Goal: Transaction & Acquisition: Purchase product/service

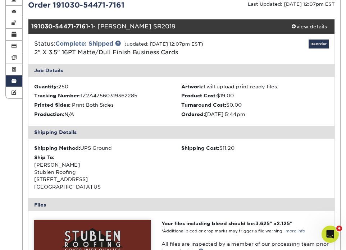
scroll to position [107, 0]
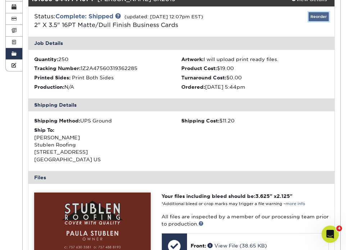
click at [317, 18] on link "Reorder" at bounding box center [319, 16] width 20 height 9
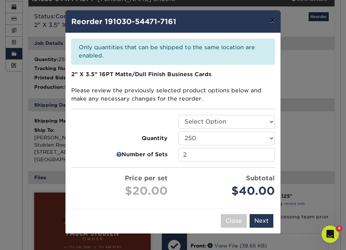
click at [272, 22] on button "×" at bounding box center [272, 20] width 17 height 20
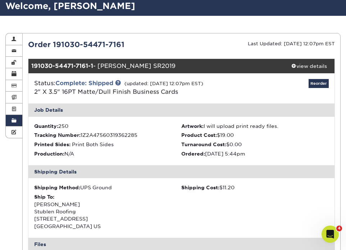
scroll to position [0, 0]
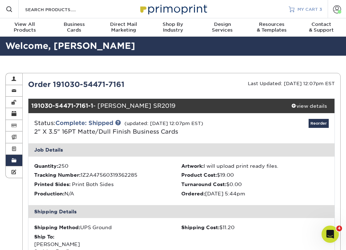
click at [301, 8] on span "MY CART" at bounding box center [307, 9] width 21 height 6
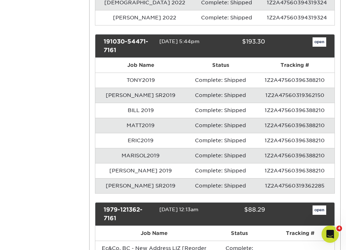
scroll to position [898, 0]
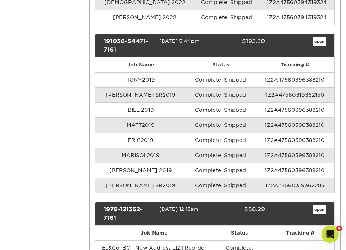
click at [186, 189] on td "Complete: Shipped" at bounding box center [220, 185] width 69 height 15
click at [318, 41] on link "open" at bounding box center [320, 41] width 14 height 9
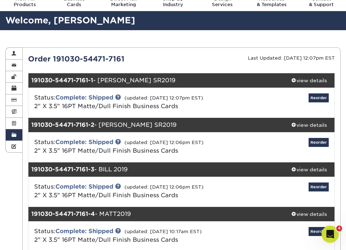
scroll to position [22, 0]
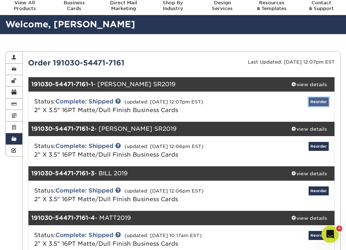
click at [320, 103] on link "Reorder" at bounding box center [319, 101] width 20 height 9
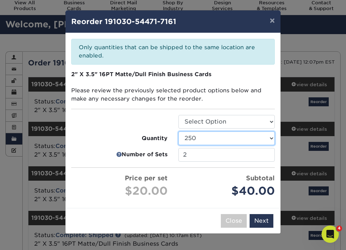
click at [208, 140] on select "100 250 500 1000 2500 5000" at bounding box center [226, 139] width 96 height 14
select select "52e3d710-0e8f-4d4d-8560-7d4d8655be69"
click at [178, 132] on select "100 250 500 1000 2500 5000" at bounding box center [226, 139] width 96 height 14
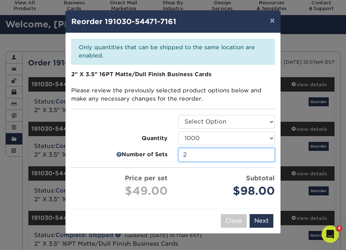
click at [205, 159] on input "2" at bounding box center [226, 155] width 96 height 14
click at [269, 153] on input "2" at bounding box center [226, 155] width 96 height 14
click at [267, 153] on input "2" at bounding box center [226, 155] width 96 height 14
click at [268, 157] on input "1" at bounding box center [226, 155] width 96 height 14
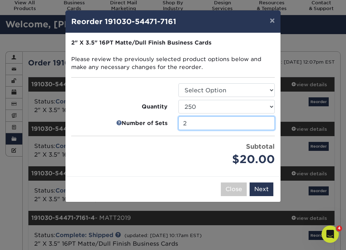
type input "2"
click at [268, 122] on input "2" at bounding box center [226, 124] width 96 height 14
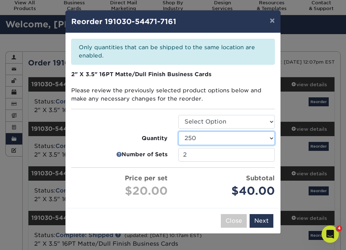
click at [267, 137] on select "100 250 500 1000 2500 5000" at bounding box center [226, 139] width 96 height 14
select select "52e3d710-0e8f-4d4d-8560-7d4d8655be69"
click at [178, 132] on select "100 250 500 1000 2500 5000" at bounding box center [226, 139] width 96 height 14
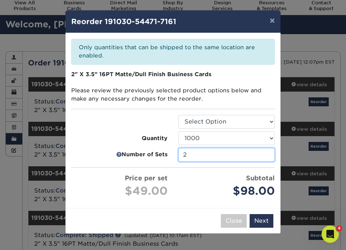
click at [267, 152] on input "2" at bounding box center [226, 155] width 96 height 14
click at [262, 221] on button "Next" at bounding box center [262, 221] width 24 height 14
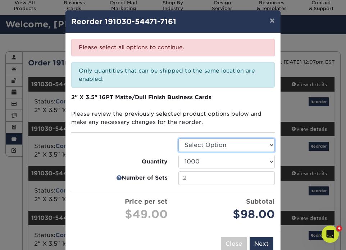
click at [237, 143] on select "Select Option Business Cards" at bounding box center [226, 145] width 96 height 14
select select "3b5148f1-0588-4f88-a218-97bcfdce65c1"
click at [178, 138] on select "Select Option Business Cards" at bounding box center [226, 145] width 96 height 14
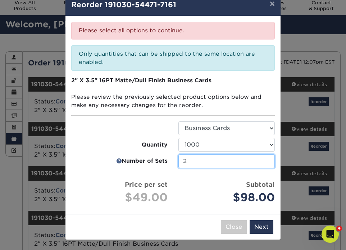
click at [268, 159] on input "2" at bounding box center [226, 162] width 96 height 14
type input "2"
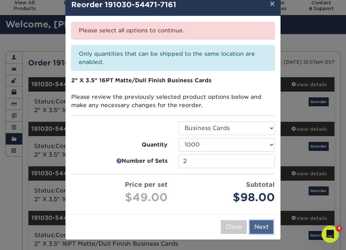
click at [264, 226] on button "Next" at bounding box center [262, 227] width 24 height 14
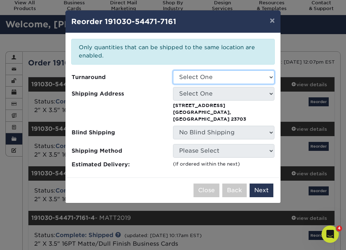
click at [256, 74] on select "Select One 2-4 Business Days 2 Day Next Business Day" at bounding box center [223, 77] width 101 height 14
select select "2167d3a5-02fc-4384-86ce-e339e30b5e03"
click at [173, 70] on select "Select One 2-4 Business Days 2 Day Next Business Day" at bounding box center [223, 77] width 101 height 14
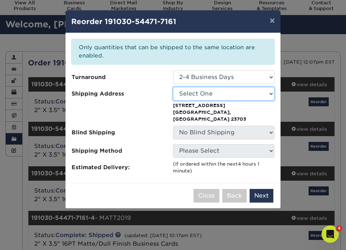
click at [228, 91] on select "Select One Art Sandler CNC Creative E. Clark & Co. E. Clark & Company Fuhrmann …" at bounding box center [223, 94] width 101 height 14
select select "102591"
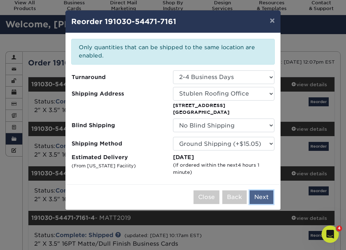
click at [265, 198] on button "Next" at bounding box center [262, 198] width 24 height 14
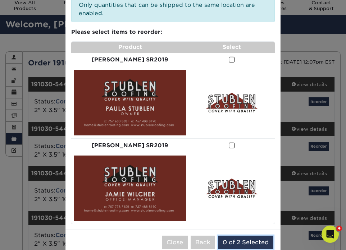
scroll to position [41, 0]
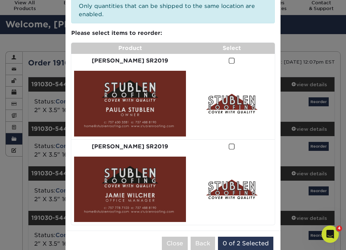
click at [229, 58] on span at bounding box center [232, 61] width 6 height 7
click at [0, 0] on input "checkbox" at bounding box center [0, 0] width 0 height 0
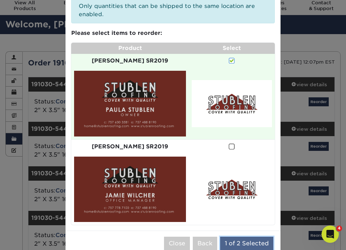
click at [253, 237] on button "1 of 2 Selected" at bounding box center [246, 244] width 53 height 14
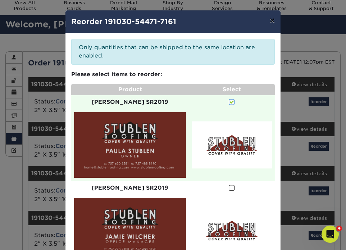
click at [273, 23] on button "×" at bounding box center [272, 20] width 17 height 20
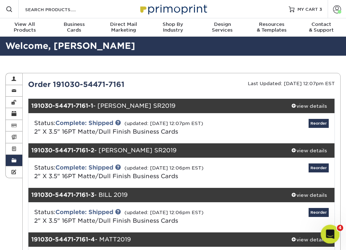
click at [327, 234] on icon "Open Intercom Messenger" at bounding box center [329, 234] width 5 height 6
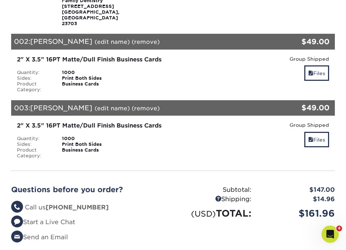
scroll to position [178, 0]
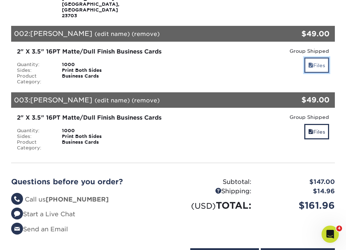
click at [319, 64] on link "Files" at bounding box center [316, 65] width 25 height 15
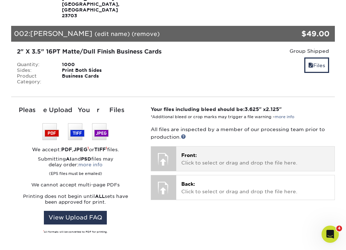
click at [202, 163] on p "Front: Click to select or drag and drop the file here." at bounding box center [255, 159] width 149 height 15
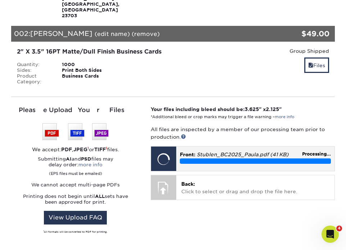
click at [212, 158] on p "Front: Stublen_BC2025_Paula.pdf (41 KB)" at bounding box center [255, 154] width 151 height 7
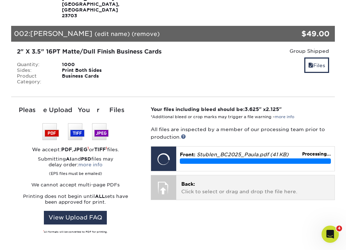
click at [189, 188] on p "Back: Click to select or drag and drop the file here." at bounding box center [255, 188] width 149 height 15
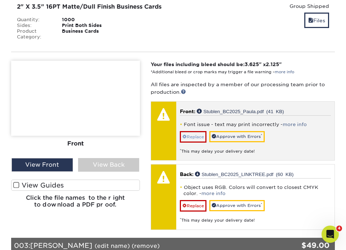
scroll to position [223, 0]
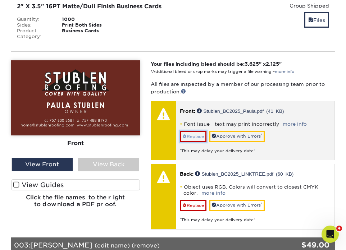
click at [195, 138] on link "Replace" at bounding box center [193, 137] width 27 height 12
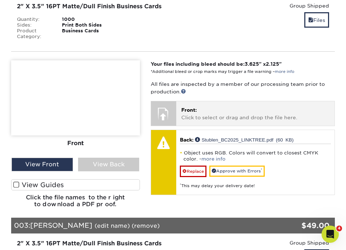
click at [215, 113] on p "Front: Click to select or drag and drop the file here." at bounding box center [255, 113] width 149 height 15
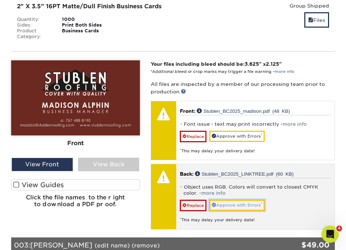
click at [241, 204] on link "Approve with Errors *" at bounding box center [236, 205] width 55 height 11
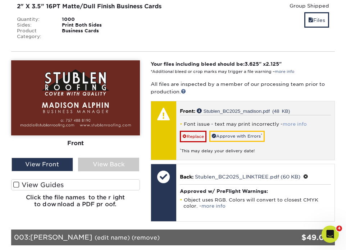
click at [287, 122] on link "more info" at bounding box center [295, 124] width 24 height 5
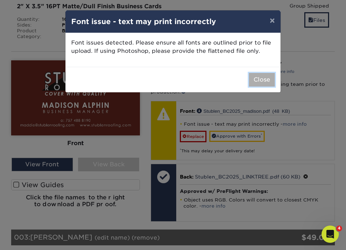
click at [264, 78] on button "Close" at bounding box center [262, 80] width 26 height 14
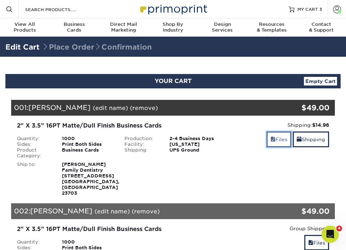
click at [279, 141] on link "Files" at bounding box center [279, 139] width 25 height 15
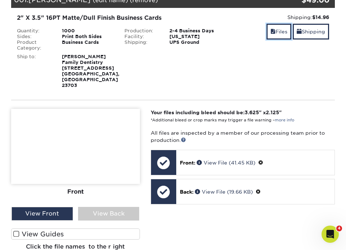
scroll to position [114, 0]
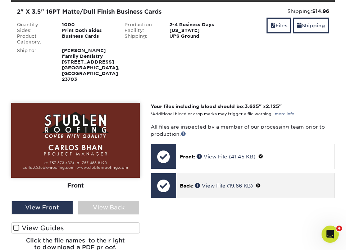
click at [181, 190] on p "Back: View File (19.66 KB)" at bounding box center [255, 186] width 151 height 8
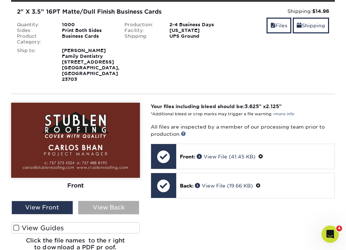
click at [111, 211] on div "View Back" at bounding box center [109, 208] width 62 height 14
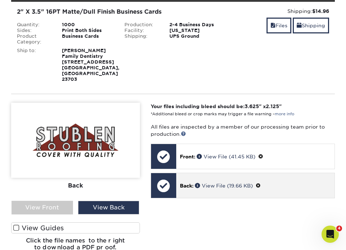
click at [214, 191] on div "Back: View File (19.66 KB)" at bounding box center [255, 185] width 159 height 25
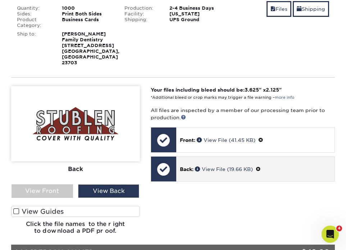
scroll to position [128, 0]
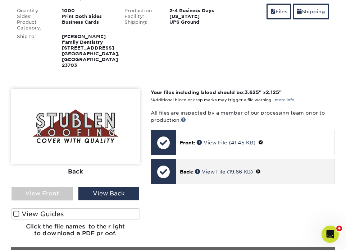
click at [270, 178] on div "Back: View File (19.66 KB)" at bounding box center [255, 171] width 159 height 25
click at [218, 172] on link "View File (19.66 KB)" at bounding box center [224, 172] width 58 height 6
click at [261, 171] on span at bounding box center [258, 172] width 5 height 6
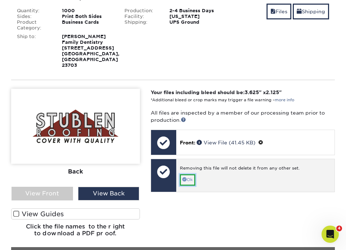
click at [188, 181] on link "Ok" at bounding box center [187, 179] width 15 height 11
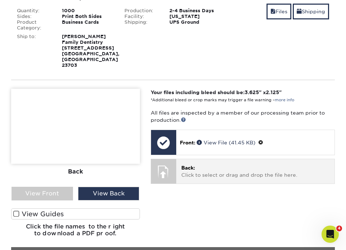
click at [207, 175] on p "Back: Click to select or drag and drop the file here." at bounding box center [255, 171] width 149 height 15
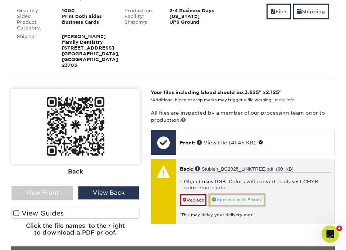
click at [235, 201] on link "Approve with Errors *" at bounding box center [236, 200] width 55 height 11
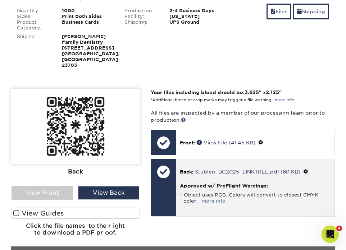
click at [307, 171] on span at bounding box center [305, 172] width 5 height 6
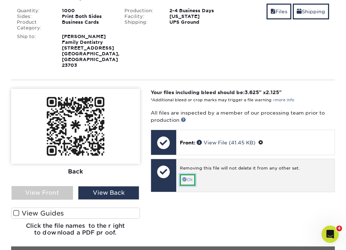
click at [192, 181] on link "Ok" at bounding box center [187, 179] width 15 height 11
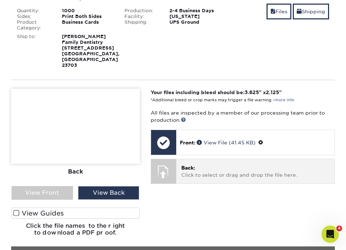
click at [219, 172] on p "Back: Click to select or drag and drop the file here." at bounding box center [255, 171] width 149 height 15
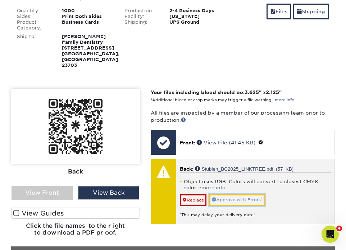
click at [243, 205] on link "Approve with Errors *" at bounding box center [236, 200] width 55 height 11
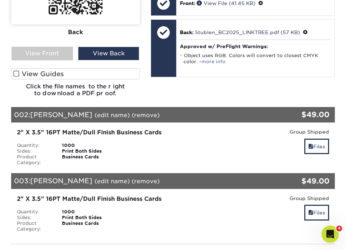
scroll to position [267, 0]
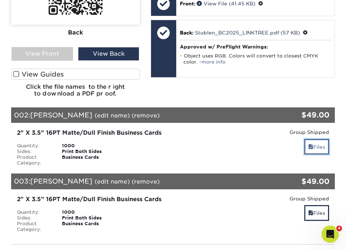
click at [316, 146] on link "Files" at bounding box center [316, 146] width 25 height 15
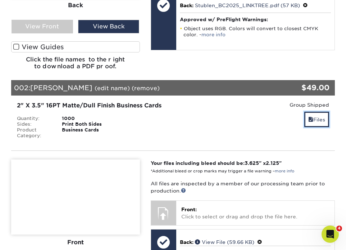
scroll to position [316, 0]
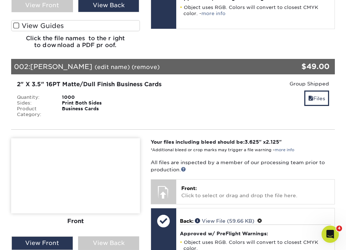
click at [184, 191] on span "Front:" at bounding box center [188, 189] width 15 height 6
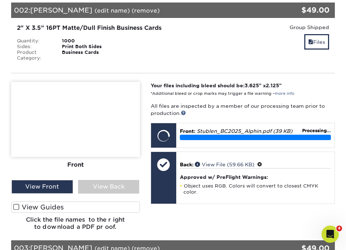
scroll to position [375, 0]
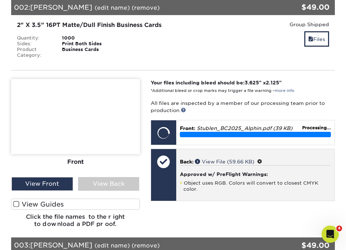
click at [228, 172] on h4 "Approved w/ PreFlight Warnings:" at bounding box center [255, 175] width 151 height 6
click at [163, 178] on div at bounding box center [163, 175] width 25 height 52
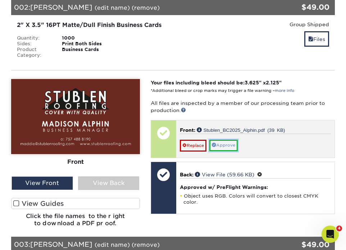
click at [229, 145] on link "Approve" at bounding box center [223, 145] width 28 height 11
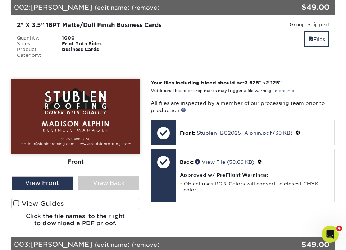
click at [107, 191] on div "Front Back View Front View Back Front" at bounding box center [75, 156] width 129 height 154
click at [107, 186] on div "View Back" at bounding box center [109, 184] width 62 height 14
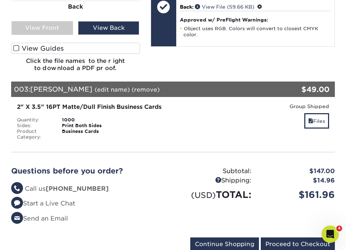
scroll to position [530, 0]
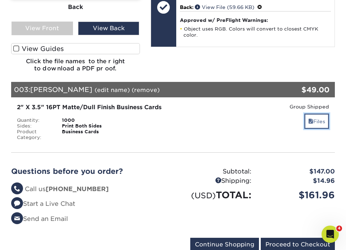
click at [317, 123] on link "Files" at bounding box center [316, 121] width 25 height 15
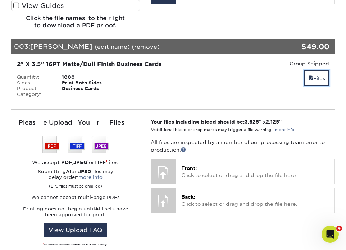
scroll to position [589, 0]
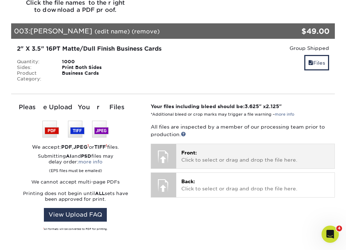
click at [208, 158] on p "Front: Click to select or drag and drop the file here." at bounding box center [255, 156] width 149 height 15
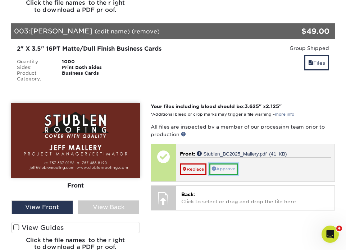
click at [229, 169] on link "Approve" at bounding box center [223, 169] width 28 height 11
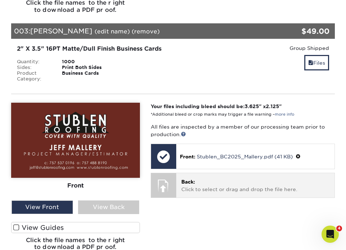
click at [211, 194] on div "Back: Click to select or drag and drop the file here. Choose file" at bounding box center [255, 185] width 159 height 24
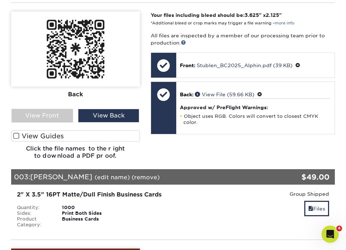
scroll to position [442, 0]
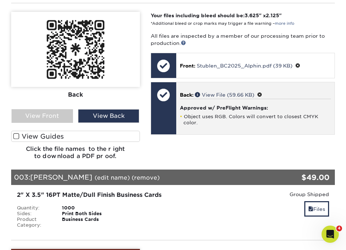
click at [226, 113] on div "Approved w/ PreFlight Warnings: Object uses RGB. Colors will convert to closest…" at bounding box center [255, 112] width 151 height 27
click at [262, 95] on span at bounding box center [259, 95] width 5 height 6
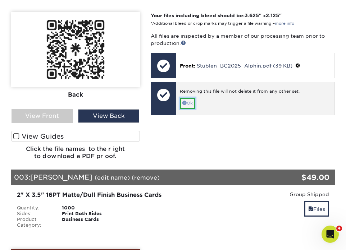
click at [192, 100] on link "Ok" at bounding box center [187, 103] width 15 height 11
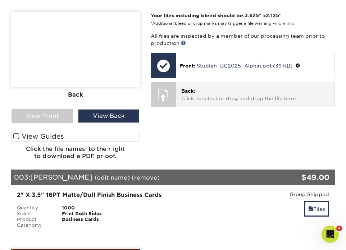
click at [213, 99] on p "Back: Click to select or drag and drop the file here." at bounding box center [255, 94] width 149 height 15
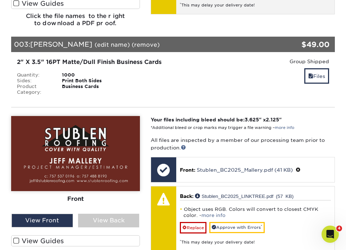
scroll to position [674, 0]
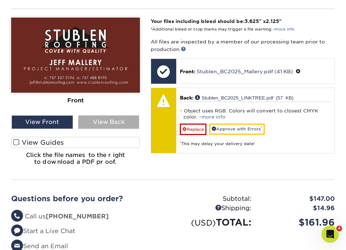
click at [116, 122] on div "View Back" at bounding box center [109, 122] width 62 height 14
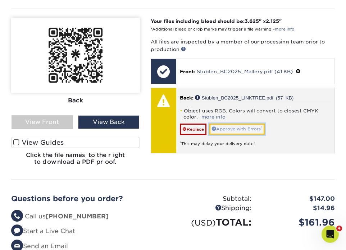
click at [224, 128] on link "Approve with Errors *" at bounding box center [236, 129] width 55 height 11
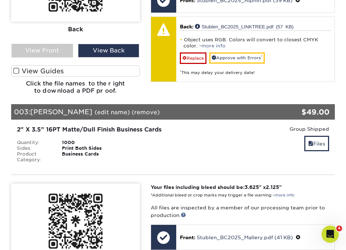
scroll to position [506, 0]
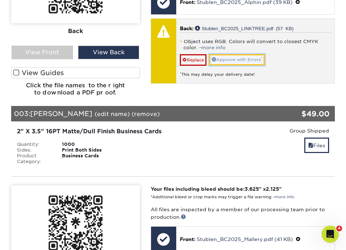
click at [247, 61] on link "Approve with Errors *" at bounding box center [236, 59] width 55 height 11
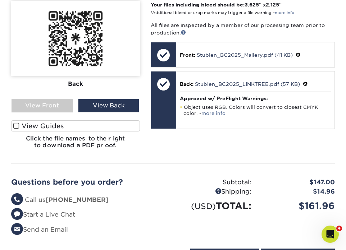
scroll to position [690, 0]
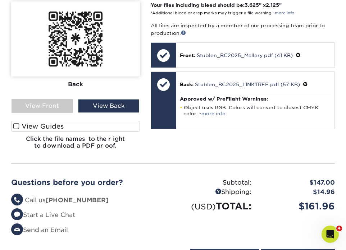
click at [18, 125] on span at bounding box center [16, 126] width 6 height 7
click at [0, 0] on input "View Guides" at bounding box center [0, 0] width 0 height 0
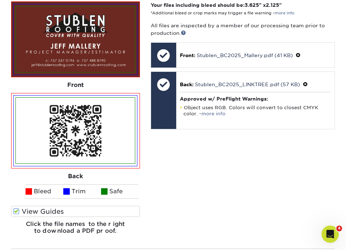
click at [18, 125] on img at bounding box center [75, 131] width 119 height 66
click at [18, 212] on span at bounding box center [16, 211] width 6 height 7
click at [0, 0] on input "View Guides" at bounding box center [0, 0] width 0 height 0
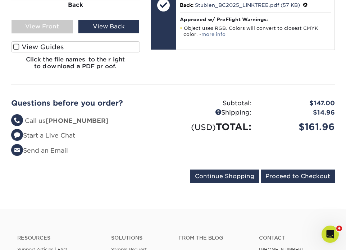
scroll to position [771, 0]
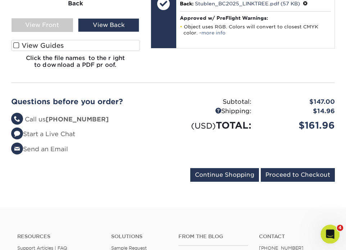
click at [320, 233] on div "Open Intercom Messenger" at bounding box center [329, 234] width 24 height 24
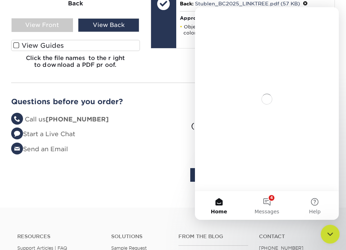
scroll to position [0, 0]
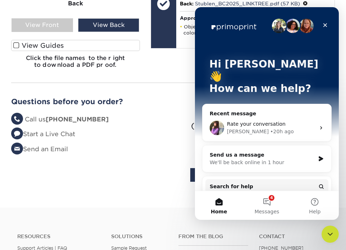
click at [290, 159] on div "We'll be back online in 1 hour" at bounding box center [262, 163] width 105 height 8
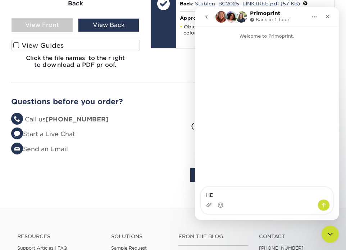
type textarea "H"
click at [330, 20] on div "Close" at bounding box center [327, 16] width 13 height 13
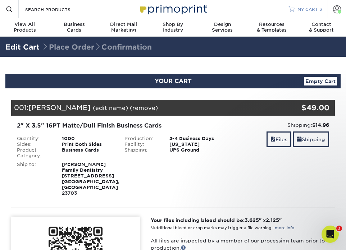
click at [306, 9] on span "MY CART" at bounding box center [307, 9] width 21 height 6
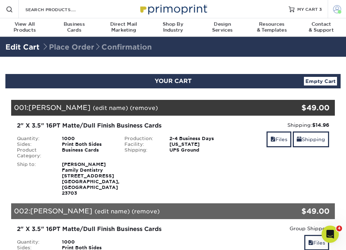
click at [337, 10] on span at bounding box center [337, 9] width 8 height 8
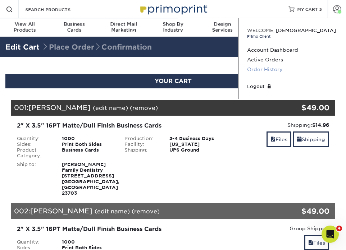
click at [274, 68] on link "Order History" at bounding box center [292, 70] width 90 height 10
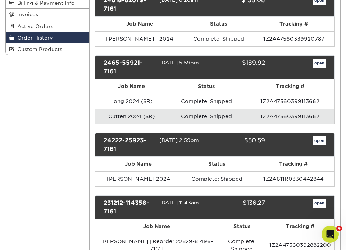
scroll to position [121, 0]
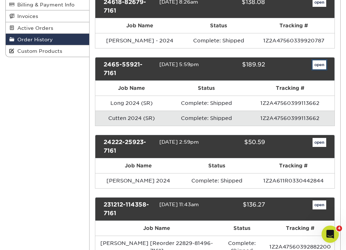
click at [322, 64] on link "open" at bounding box center [320, 64] width 14 height 9
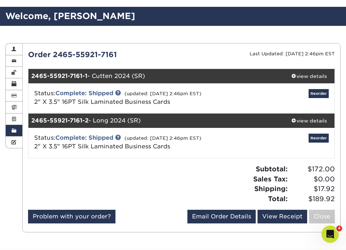
scroll to position [41, 0]
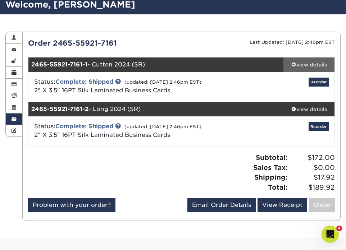
click at [310, 63] on div "view details" at bounding box center [308, 64] width 51 height 7
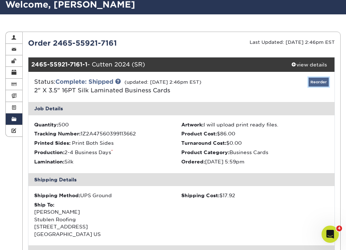
click at [323, 81] on link "Reorder" at bounding box center [319, 82] width 20 height 9
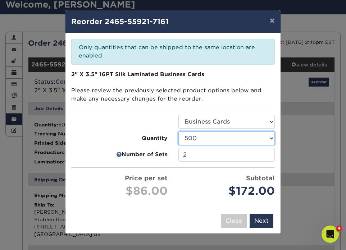
click at [269, 136] on select "25 50 75 100 250 500 1000 2500" at bounding box center [226, 139] width 96 height 14
select select "52e3d710-0e8f-4d4d-8560-7d4d8655be69"
click at [178, 132] on select "25 50 75 100 250 500 1000 2500" at bounding box center [226, 139] width 96 height 14
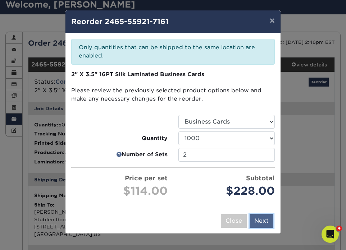
click at [260, 223] on button "Next" at bounding box center [262, 221] width 24 height 14
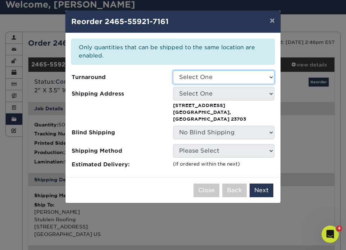
click at [223, 78] on select "Select One 2-4 Business Days" at bounding box center [223, 77] width 101 height 14
select select "cb0105d6-89c4-49d0-a7da-6075946ad4a6"
click at [173, 70] on select "Select One 2-4 Business Days" at bounding box center [223, 77] width 101 height 14
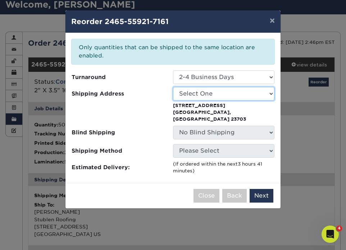
click at [219, 94] on select "Select One Art Sandler CNC Creative E. Clark & Co. E. Clark & Company Fuhrmann …" at bounding box center [223, 94] width 101 height 14
select select "102591"
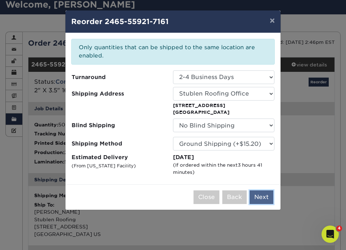
click at [261, 198] on button "Next" at bounding box center [262, 198] width 24 height 14
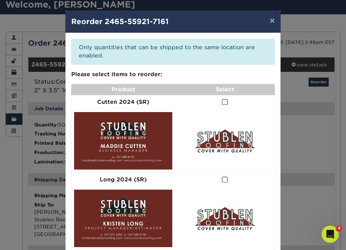
click at [226, 102] on span at bounding box center [225, 102] width 6 height 7
click at [0, 0] on input "checkbox" at bounding box center [0, 0] width 0 height 0
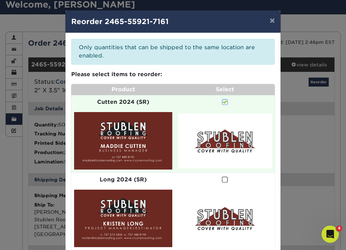
click at [223, 182] on span at bounding box center [225, 180] width 6 height 7
click at [0, 0] on input "checkbox" at bounding box center [0, 0] width 0 height 0
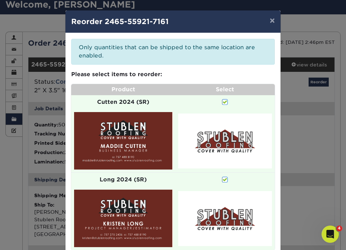
scroll to position [42, 0]
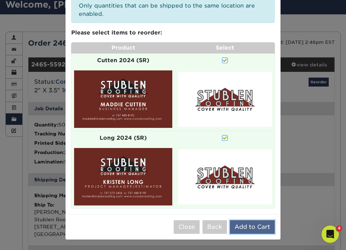
click at [255, 227] on button "Add to Cart" at bounding box center [252, 227] width 45 height 14
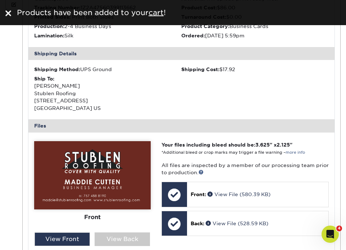
scroll to position [0, 0]
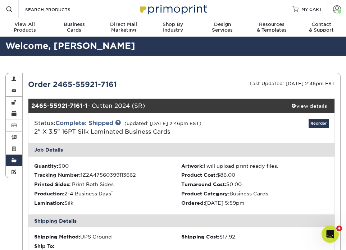
click at [311, 5] on link "MY CART" at bounding box center [307, 9] width 29 height 18
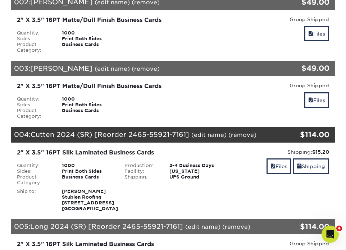
scroll to position [208, 0]
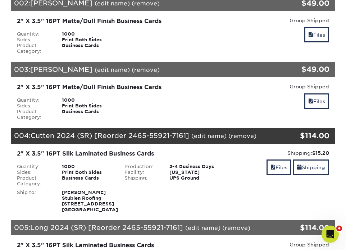
click at [207, 138] on link "(edit name)" at bounding box center [208, 136] width 35 height 7
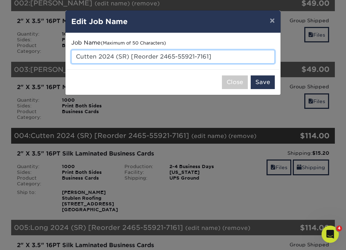
click at [156, 57] on input "Cutten 2024 (SR) [Reorder 2465-55921-7161]" at bounding box center [173, 57] width 204 height 14
type input "[PERSON_NAME]"
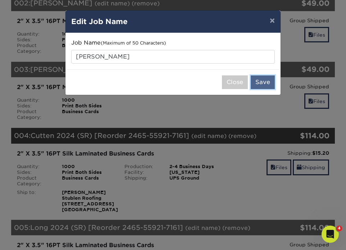
click at [262, 84] on button "Save" at bounding box center [263, 83] width 24 height 14
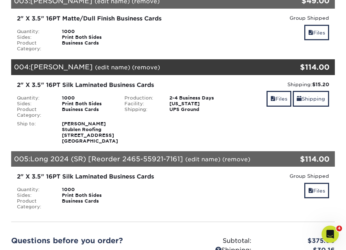
scroll to position [274, 0]
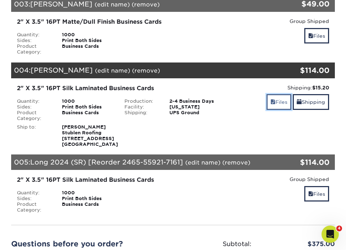
click at [277, 104] on link "Files" at bounding box center [279, 101] width 25 height 15
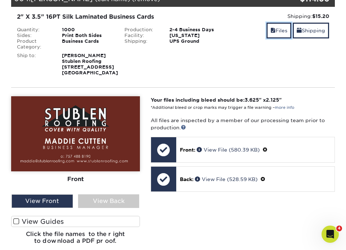
scroll to position [352, 0]
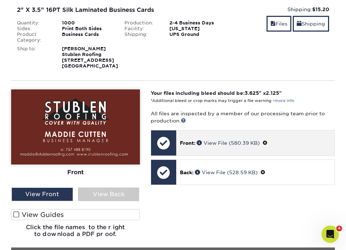
click at [220, 150] on div "Front: View File (580.39 KB)" at bounding box center [255, 143] width 159 height 25
click at [182, 146] on span "Front:" at bounding box center [187, 143] width 15 height 6
click at [232, 146] on link "View File (580.39 KB)" at bounding box center [228, 143] width 63 height 6
click at [268, 146] on span at bounding box center [265, 143] width 5 height 6
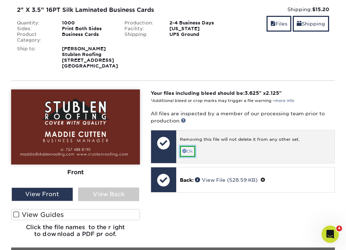
click at [184, 153] on span at bounding box center [184, 151] width 4 height 4
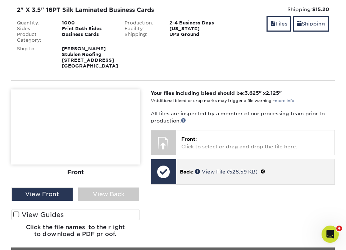
click at [265, 175] on span at bounding box center [262, 172] width 5 height 6
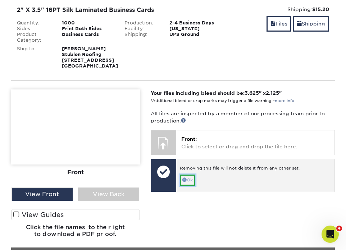
click at [187, 186] on link "Ok" at bounding box center [187, 180] width 15 height 11
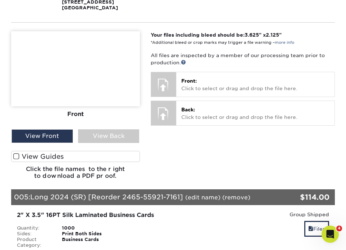
scroll to position [387, 0]
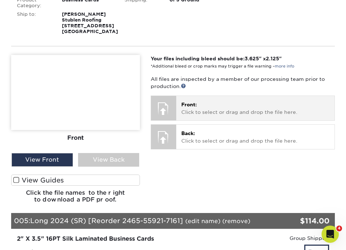
click at [250, 116] on p "Front: Click to select or drag and drop the file here." at bounding box center [255, 108] width 149 height 15
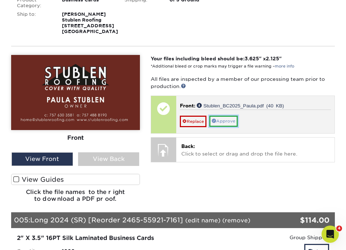
click at [223, 127] on link "Approve" at bounding box center [223, 121] width 28 height 11
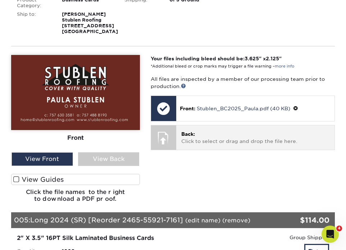
click at [220, 150] on div "Back: Click to select or drag and drop the file here. Choose file" at bounding box center [255, 138] width 159 height 24
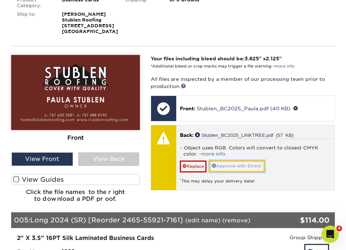
click at [250, 172] on link "Approve with Errors *" at bounding box center [236, 166] width 55 height 11
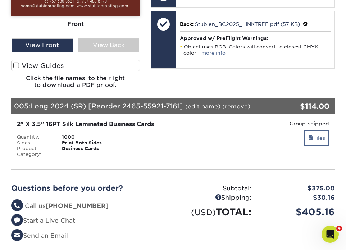
scroll to position [501, 0]
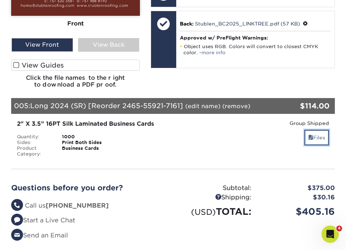
click at [318, 145] on link "Files" at bounding box center [316, 137] width 25 height 15
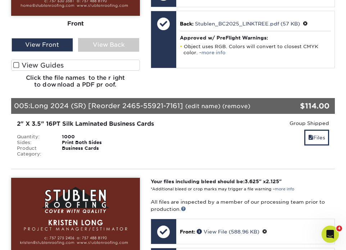
click at [208, 110] on link "(edit name)" at bounding box center [202, 106] width 35 height 7
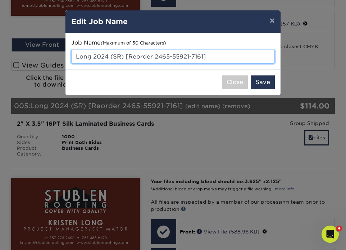
click at [192, 63] on input "Long 2024 (SR) [Reorder 2465-55921-7161]" at bounding box center [173, 57] width 204 height 14
type input "e"
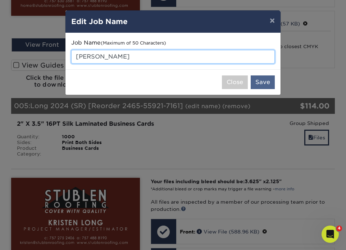
type input "[PERSON_NAME]"
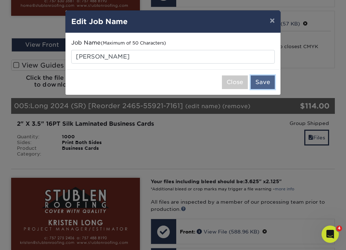
click at [263, 81] on button "Save" at bounding box center [263, 83] width 24 height 14
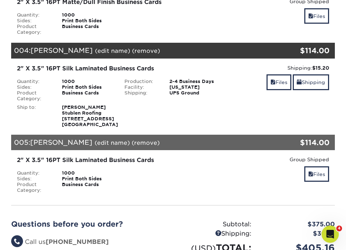
scroll to position [306, 0]
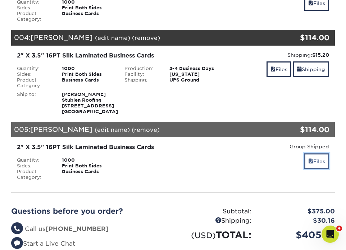
click at [322, 169] on link "Files" at bounding box center [316, 161] width 25 height 15
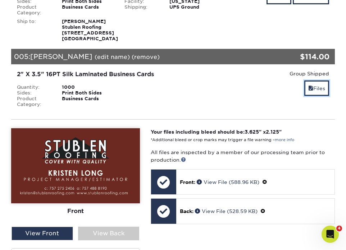
scroll to position [389, 0]
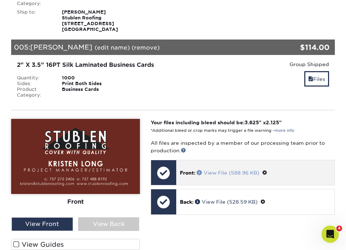
click at [205, 176] on link "View File (588.96 KB)" at bounding box center [228, 173] width 63 height 6
click at [267, 176] on span at bounding box center [264, 173] width 5 height 6
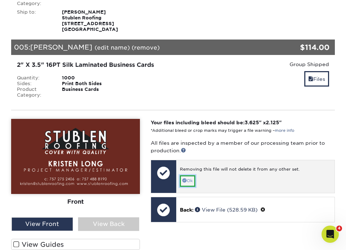
click at [182, 183] on span at bounding box center [184, 180] width 4 height 4
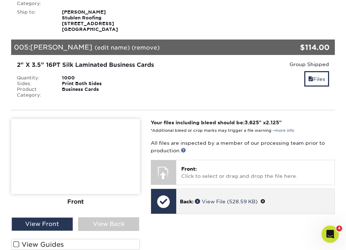
click at [264, 205] on span at bounding box center [262, 202] width 5 height 6
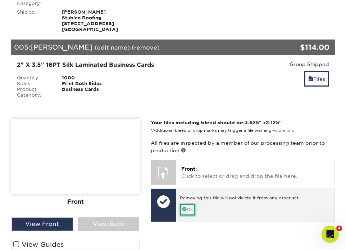
click at [195, 215] on link "Ok" at bounding box center [187, 209] width 15 height 11
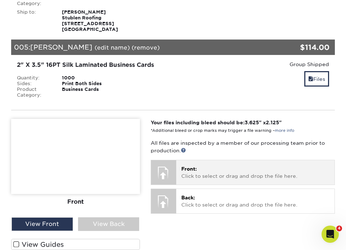
click at [191, 172] on span "Front:" at bounding box center [188, 169] width 15 height 6
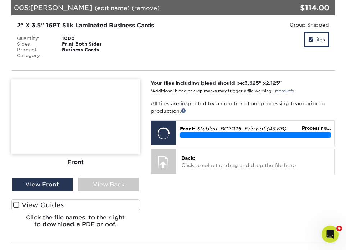
scroll to position [431, 0]
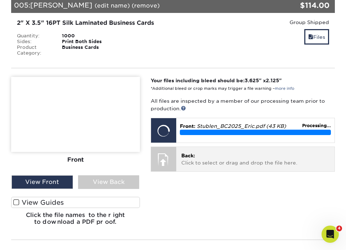
click at [199, 167] on p "Back: Click to select or drag and drop the file here." at bounding box center [255, 159] width 149 height 15
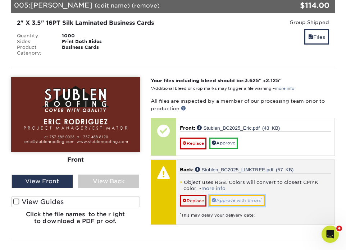
click at [240, 206] on link "Approve with Errors *" at bounding box center [236, 200] width 55 height 11
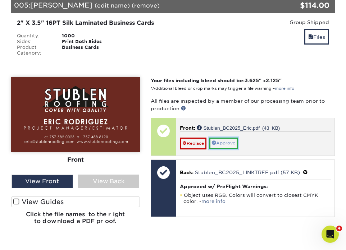
click at [229, 149] on link "Approve" at bounding box center [223, 143] width 28 height 11
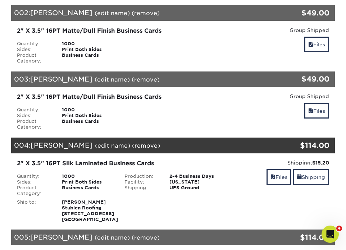
scroll to position [0, 0]
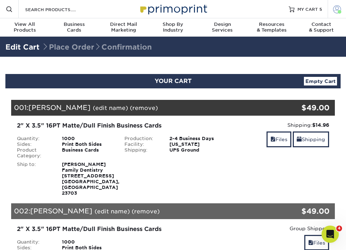
click at [337, 8] on span at bounding box center [337, 9] width 8 height 8
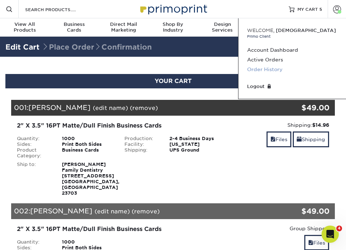
click at [267, 70] on link "Order History" at bounding box center [292, 70] width 90 height 10
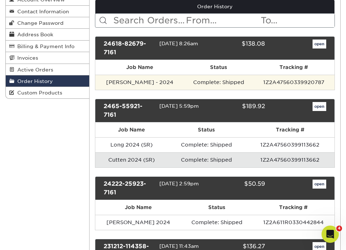
scroll to position [79, 0]
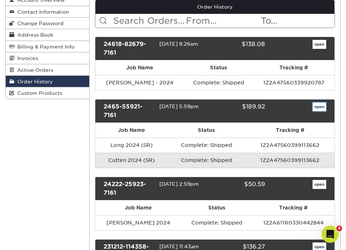
click at [322, 109] on link "open" at bounding box center [320, 107] width 14 height 9
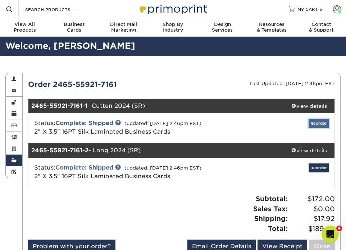
click at [321, 125] on link "Reorder" at bounding box center [319, 123] width 20 height 9
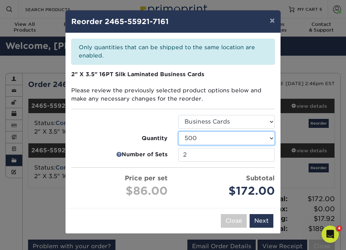
click at [201, 139] on select "25 50 75 100 250 500 1000 2500" at bounding box center [226, 139] width 96 height 14
select select "52e3d710-0e8f-4d4d-8560-7d4d8655be69"
click at [178, 132] on select "25 50 75 100 250 500 1000 2500" at bounding box center [226, 139] width 96 height 14
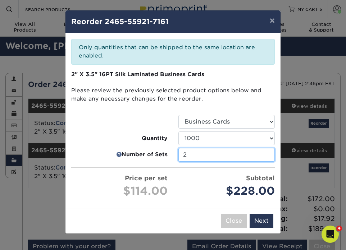
click at [190, 158] on input "2" at bounding box center [226, 155] width 96 height 14
type input "1"
click at [267, 158] on input "1" at bounding box center [226, 155] width 96 height 14
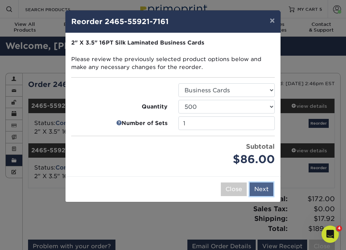
click at [269, 189] on button "Next" at bounding box center [262, 190] width 24 height 14
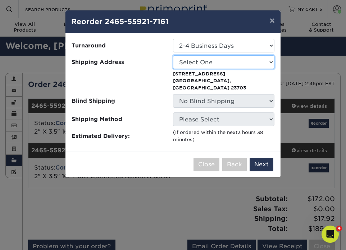
click at [219, 63] on select "Select One Art Sandler CNC Creative E. Clark & Co. E. Clark & Company Fuhrmann …" at bounding box center [223, 62] width 101 height 14
select select "102591"
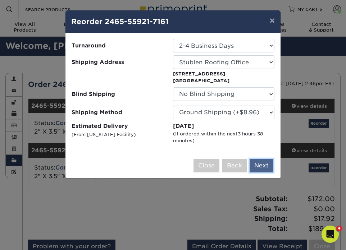
click at [266, 166] on button "Next" at bounding box center [262, 166] width 24 height 14
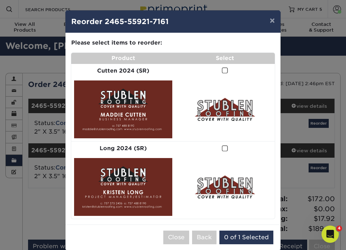
click at [226, 149] on span at bounding box center [225, 148] width 6 height 7
click at [0, 0] on input "checkbox" at bounding box center [0, 0] width 0 height 0
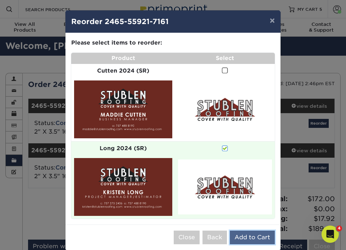
click at [257, 237] on button "Add to Cart" at bounding box center [252, 238] width 45 height 14
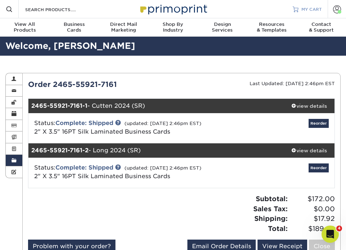
click at [308, 9] on span "MY CART" at bounding box center [311, 9] width 21 height 6
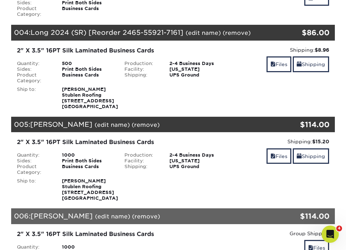
scroll to position [312, 0]
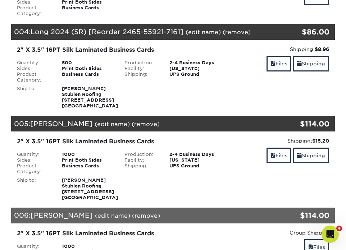
click at [132, 128] on link "(remove)" at bounding box center [146, 124] width 28 height 7
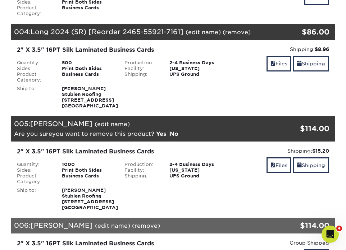
click at [166, 136] on link "Yes" at bounding box center [161, 134] width 10 height 7
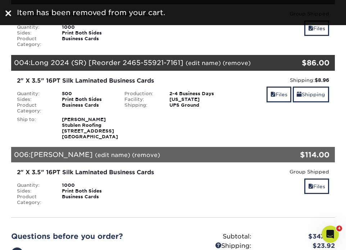
scroll to position [275, 0]
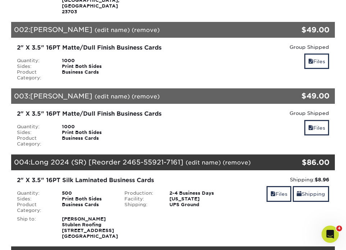
scroll to position [172, 0]
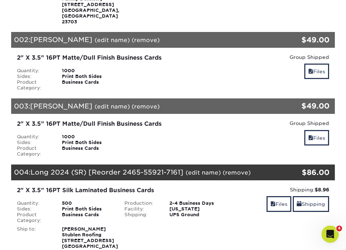
click at [236, 172] on link "(remove)" at bounding box center [237, 172] width 28 height 7
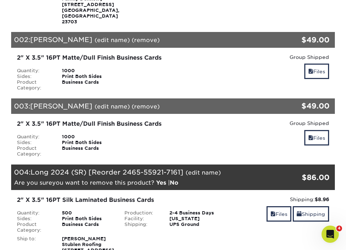
click at [162, 184] on link "Yes" at bounding box center [161, 182] width 10 height 7
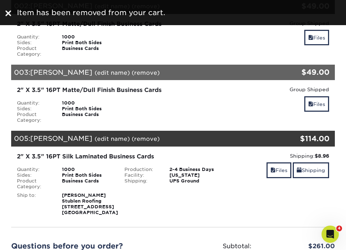
scroll to position [206, 0]
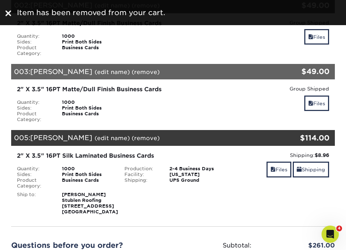
click at [132, 135] on link "(remove)" at bounding box center [146, 138] width 28 height 7
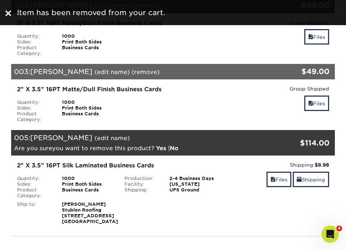
click at [166, 145] on link "Yes" at bounding box center [161, 148] width 10 height 7
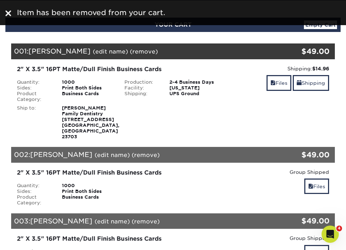
scroll to position [0, 0]
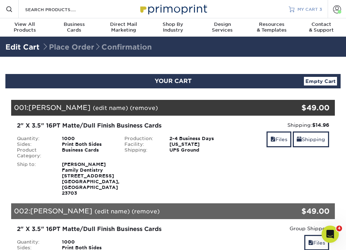
click at [309, 7] on span "MY CART" at bounding box center [307, 9] width 21 height 6
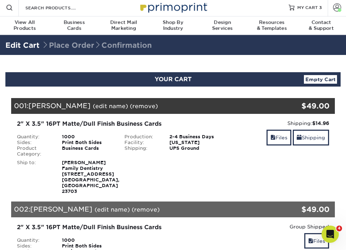
scroll to position [1, 0]
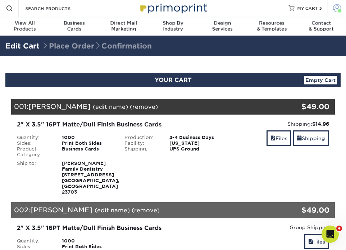
click at [337, 9] on span at bounding box center [337, 8] width 8 height 8
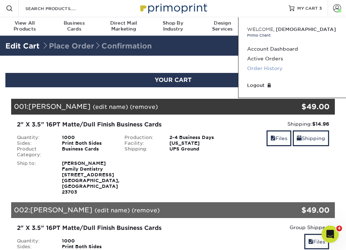
click at [270, 68] on link "Order History" at bounding box center [292, 69] width 90 height 10
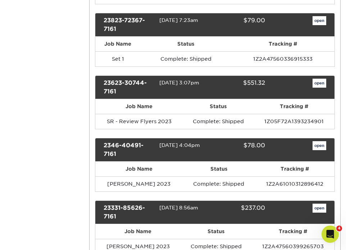
scroll to position [421, 0]
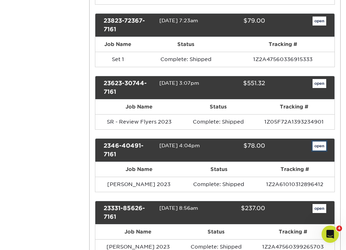
click at [322, 146] on link "open" at bounding box center [320, 146] width 14 height 9
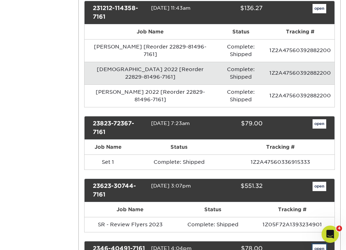
scroll to position [0, 0]
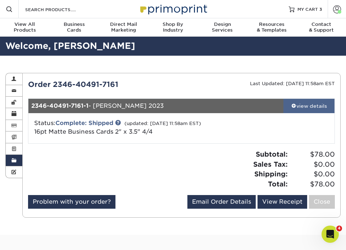
click at [319, 106] on div "view details" at bounding box center [308, 106] width 51 height 7
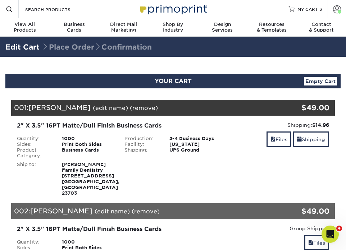
drag, startPoint x: 75, startPoint y: 30, endPoint x: 127, endPoint y: 3, distance: 59.0
click at [0, 0] on nav "Resources Menu Search Products Account Welcome, Cristan Primo Client Account Da…" at bounding box center [173, 18] width 346 height 37
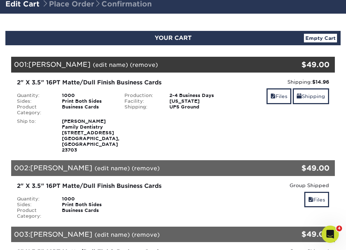
scroll to position [29, 0]
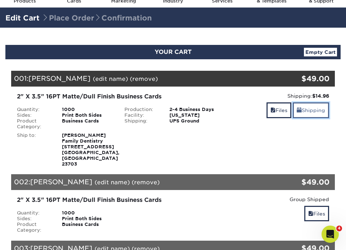
click at [310, 115] on link "Shipping" at bounding box center [311, 110] width 36 height 15
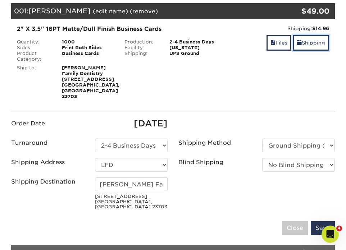
scroll to position [99, 0]
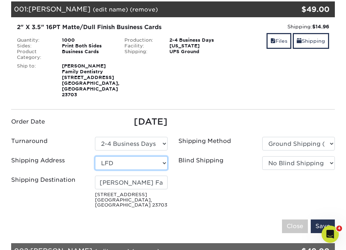
click at [163, 164] on select "Select One Art Sandler CNC Creative [PERSON_NAME] & Co. [PERSON_NAME] & Company…" at bounding box center [131, 163] width 73 height 14
select select "102591"
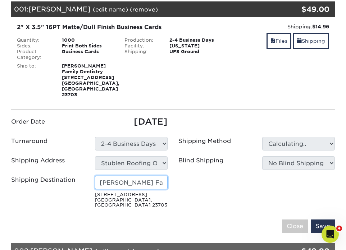
click at [158, 184] on input "Lovell Family Dentistry" at bounding box center [131, 183] width 73 height 14
click at [181, 172] on div "Blind Shipping No Blind Shipping Art Sandler CNC Creative E. Clark & Co. E. Cla…" at bounding box center [256, 164] width 167 height 17
click at [148, 184] on input "[PERSON_NAME]" at bounding box center [131, 183] width 73 height 14
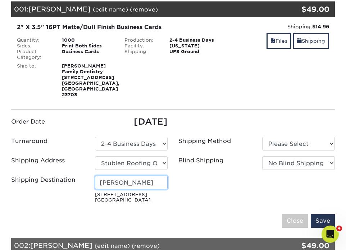
click at [148, 184] on input "[PERSON_NAME]" at bounding box center [131, 183] width 73 height 14
type input "Stublen Roofing"
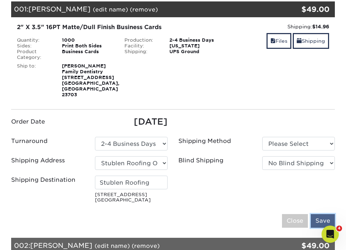
click at [319, 225] on input "Save" at bounding box center [323, 221] width 24 height 14
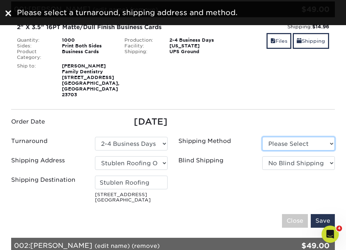
click at [284, 139] on select "Please Select Ground Shipping (+$14.96) 3 Day Shipping Service (+$18.76)" at bounding box center [298, 144] width 73 height 14
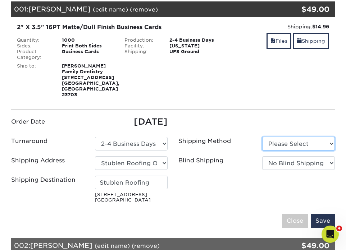
select select "03"
click at [262, 137] on select "Please Select Ground Shipping (+$14.96) 3 Day Shipping Service (+$18.76)" at bounding box center [298, 144] width 73 height 14
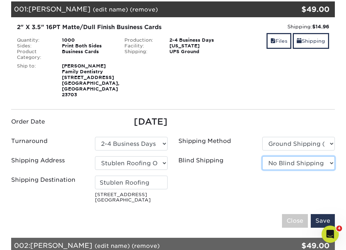
click at [292, 164] on select "No Blind Shipping Art Sandler CNC Creative E. Clark & Co. E. Clark & Company Fu…" at bounding box center [298, 163] width 73 height 14
click at [262, 156] on select "No Blind Shipping Art Sandler CNC Creative E. Clark & Co. E. Clark & Company Fu…" at bounding box center [298, 163] width 73 height 14
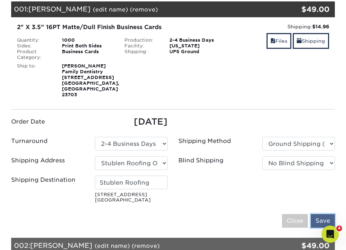
click at [318, 228] on input "Save" at bounding box center [323, 221] width 24 height 14
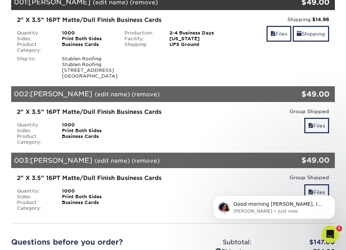
scroll to position [0, 0]
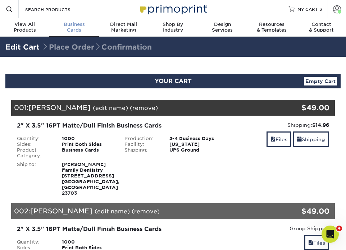
click at [72, 29] on div "Business Cards" at bounding box center [73, 28] width 49 height 12
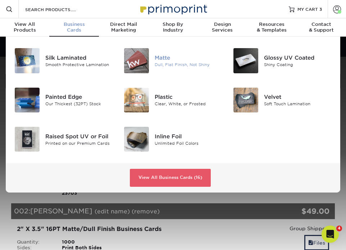
click at [175, 60] on div "Matte" at bounding box center [189, 58] width 68 height 8
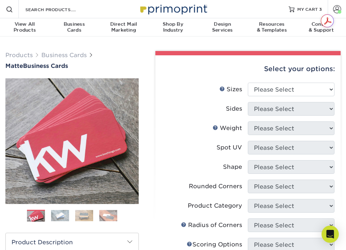
click at [142, 64] on div "Products Business Cards Matte Business Cards Previous Next $" at bounding box center [72, 228] width 144 height 354
click at [289, 90] on select "Please Select 1.5" x 3.5" - Mini 1.75" x 3.5" - Mini 2" x 2" - Square 2" x 3" -…" at bounding box center [291, 90] width 87 height 14
select select "2.00x3.50"
click at [248, 83] on select "Please Select 1.5" x 3.5" - Mini 1.75" x 3.5" - Mini 2" x 2" - Square 2" x 3" -…" at bounding box center [291, 90] width 87 height 14
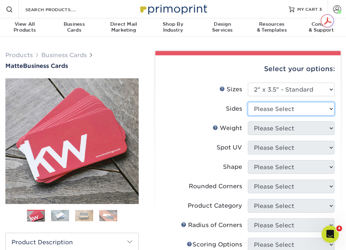
click at [274, 106] on select "Please Select Print Both Sides Print Front Only" at bounding box center [291, 109] width 87 height 14
select select "13abbda7-1d64-4f25-8bb2-c179b224825d"
click at [248, 102] on select "Please Select Print Both Sides Print Front Only" at bounding box center [291, 109] width 87 height 14
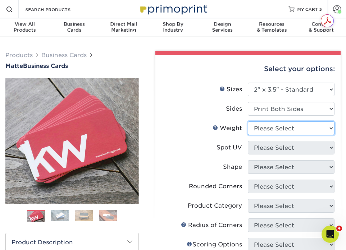
click at [275, 131] on select "Please Select 16PT 14PT" at bounding box center [291, 129] width 87 height 14
select select "16PT"
click at [248, 122] on select "Please Select 16PT 14PT" at bounding box center [291, 129] width 87 height 14
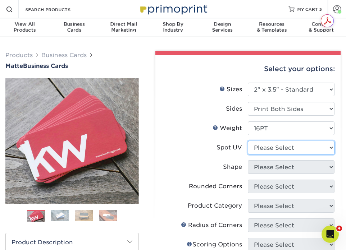
click at [265, 149] on select "Please Select No Spot UV Front and Back (Both Sides) Front Only Back Only" at bounding box center [291, 148] width 87 height 14
select select "3"
click at [248, 141] on select "Please Select No Spot UV Front and Back (Both Sides) Front Only Back Only" at bounding box center [291, 148] width 87 height 14
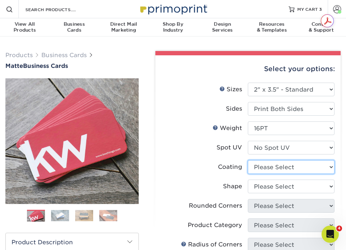
click at [269, 169] on select at bounding box center [291, 167] width 87 height 14
click at [284, 171] on select at bounding box center [291, 167] width 87 height 14
select select "121bb7b5-3b4d-429f-bd8d-bbf80e953313"
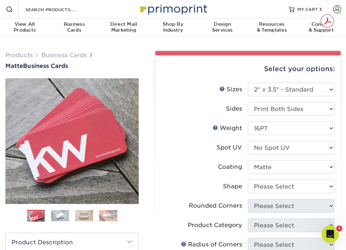
click at [248, 160] on select at bounding box center [291, 167] width 87 height 14
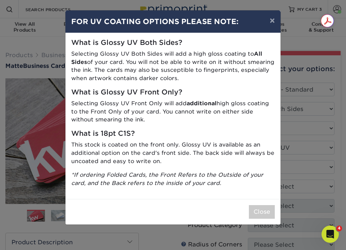
click at [279, 185] on div "What is Glossy UV Both Sides? Selecting Glossy UV Both Sides will add a high gl…" at bounding box center [172, 116] width 215 height 166
click at [270, 21] on button "×" at bounding box center [272, 20] width 17 height 20
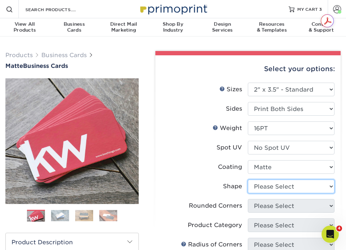
click at [266, 184] on select "Please Select Standard Oval" at bounding box center [291, 187] width 87 height 14
select select "standard"
click at [248, 180] on select "Please Select Standard Oval" at bounding box center [291, 187] width 87 height 14
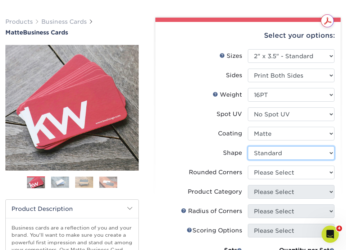
scroll to position [37, 0]
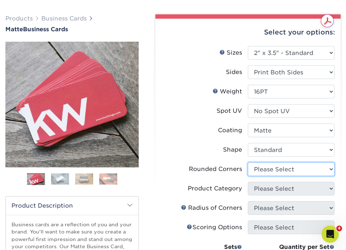
click at [265, 167] on select "Please Select Yes - Round 2 Corners Yes - Round 4 Corners No" at bounding box center [291, 170] width 87 height 14
select select "0"
click at [248, 163] on select "Please Select Yes - Round 2 Corners Yes - Round 4 Corners No" at bounding box center [291, 170] width 87 height 14
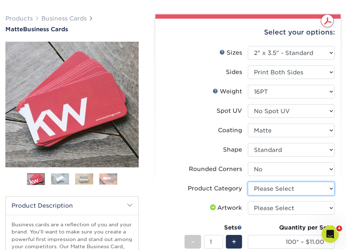
click at [286, 188] on select "Please Select Business Cards" at bounding box center [291, 189] width 87 height 14
select select "3b5148f1-0588-4f88-a218-97bcfdce65c1"
click at [248, 182] on select "Please Select Business Cards" at bounding box center [291, 189] width 87 height 14
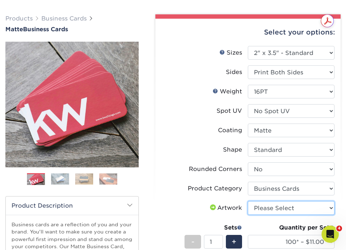
click at [279, 210] on select "Please Select I will upload files I need a design - $100" at bounding box center [291, 208] width 87 height 14
select select "upload"
click at [248, 201] on select "Please Select I will upload files I need a design - $100" at bounding box center [291, 208] width 87 height 14
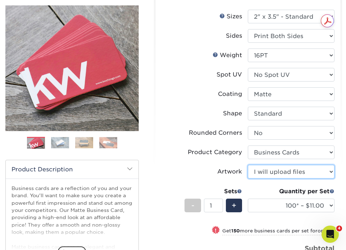
scroll to position [73, 0]
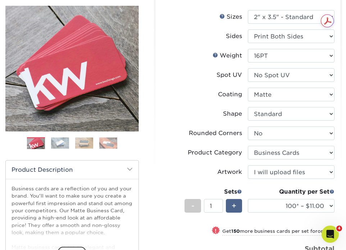
click at [234, 208] on span "+" at bounding box center [234, 206] width 5 height 11
type input "3"
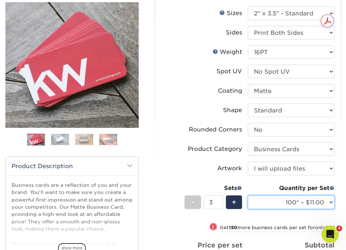
click at [293, 205] on select "100* – $11.00 250* – $20.00 500 – $39.00 1000 – $49.00 2500 – $87.00 5000 – $16…" at bounding box center [291, 203] width 87 height 14
select select "1000 – $49.00"
click at [248, 196] on select "100* – $11.00 250* – $20.00 500 – $39.00 1000 – $49.00 2500 – $87.00 5000 – $16…" at bounding box center [291, 203] width 87 height 14
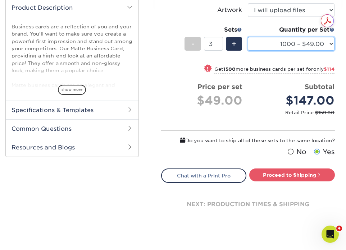
scroll to position [234, 0]
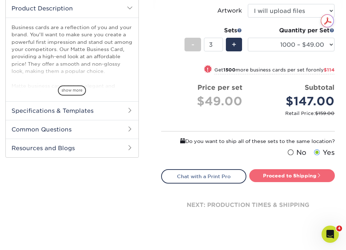
click at [295, 177] on link "Proceed to Shipping" at bounding box center [292, 175] width 86 height 13
type input "Set 1"
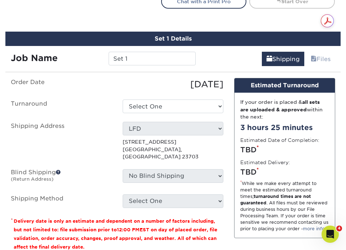
scroll to position [423, 0]
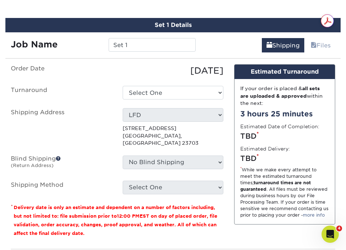
click at [176, 85] on ul "Order Date 10/09/2025 Turnaround Select One 2-4 Business Days 2 Day Next Busine…" at bounding box center [117, 129] width 213 height 130
click at [177, 93] on select "Select One 2-4 Business Days 2 Day Next Business Day" at bounding box center [173, 93] width 101 height 14
select select "2167d3a5-02fc-4384-86ce-e339e30b5e03"
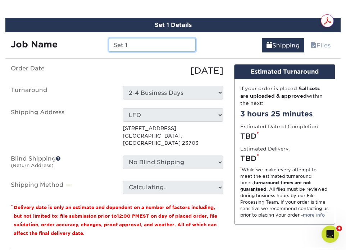
click at [139, 43] on input "Set 1" at bounding box center [152, 45] width 87 height 14
type input "P"
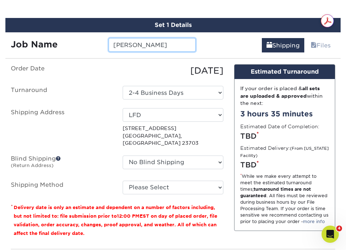
type input "[PERSON_NAME]"
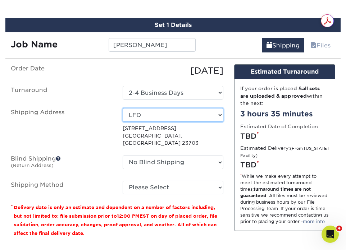
click at [159, 117] on select "Select One Art Sandler CNC Creative E. Clark & Co. E. Clark & Company Fuhrmann …" at bounding box center [173, 115] width 101 height 14
select select "102591"
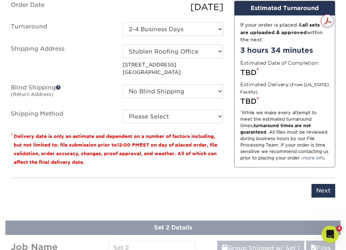
scroll to position [457, 0]
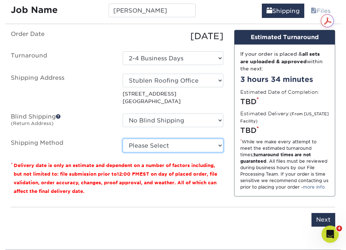
click at [163, 147] on select "Please Select Ground Shipping (+$14.96) 3 Day Shipping Service (+$18.76) 2 Day …" at bounding box center [173, 146] width 101 height 14
select select "03"
click at [123, 139] on select "Please Select Ground Shipping (+$14.96) 3 Day Shipping Service (+$18.76) 2 Day …" at bounding box center [173, 146] width 101 height 14
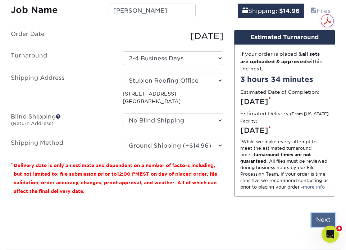
click at [318, 220] on input "Next" at bounding box center [323, 220] width 24 height 14
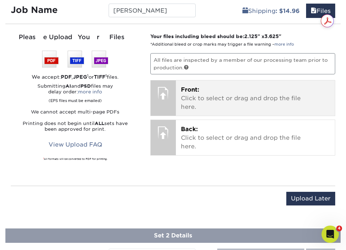
click at [197, 86] on p "Front: Click to select or drag and drop the file here." at bounding box center [255, 99] width 149 height 26
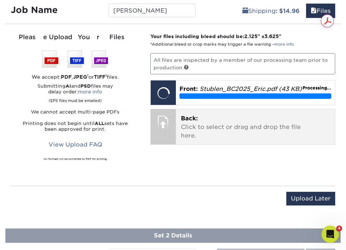
click at [252, 140] on p "Back: Click to select or drag and drop the file here." at bounding box center [255, 127] width 149 height 26
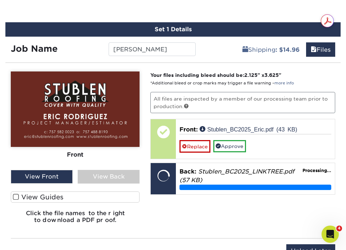
scroll to position [412, 0]
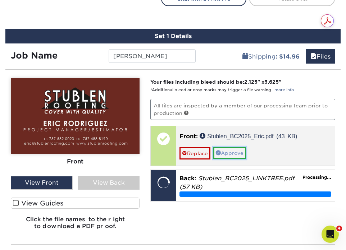
click at [230, 154] on link "Approve" at bounding box center [229, 153] width 33 height 12
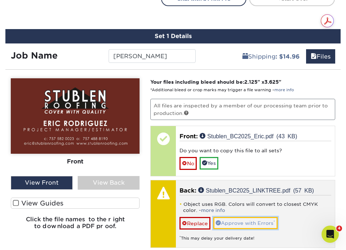
click at [240, 227] on link "Approve with Errors *" at bounding box center [245, 223] width 64 height 12
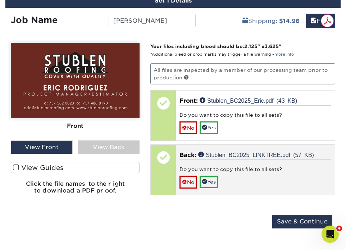
scroll to position [447, 0]
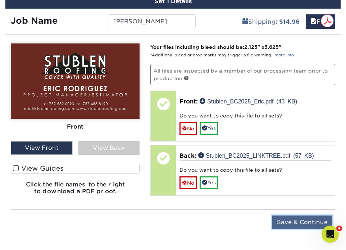
click at [295, 227] on input "Save & Continue" at bounding box center [302, 223] width 60 height 14
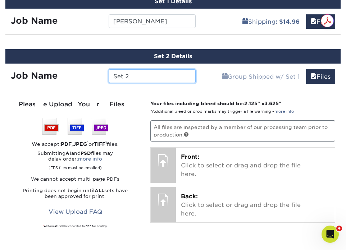
click at [143, 78] on input "Set 2" at bounding box center [152, 76] width 87 height 14
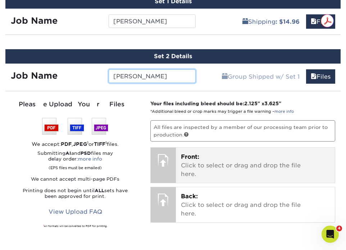
type input "[PERSON_NAME]"
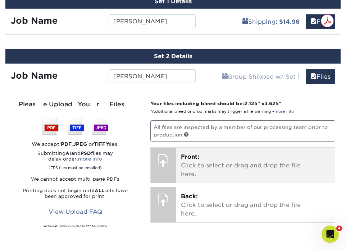
click at [195, 169] on p "Front: Click to select or drag and drop the file here." at bounding box center [255, 166] width 149 height 26
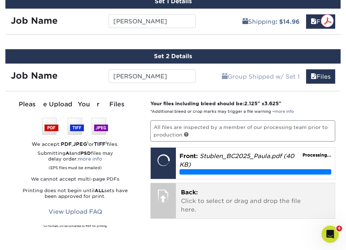
click at [214, 193] on p "Back: Click to select or drag and drop the file here." at bounding box center [255, 201] width 149 height 26
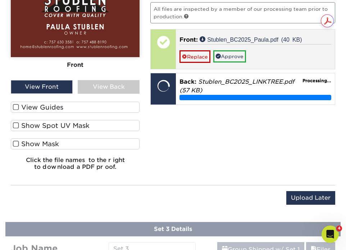
scroll to position [562, 0]
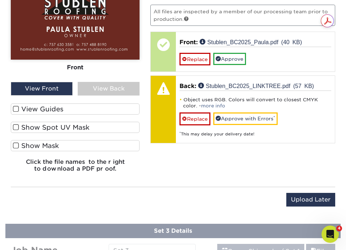
click at [108, 88] on div "View Back" at bounding box center [109, 89] width 62 height 14
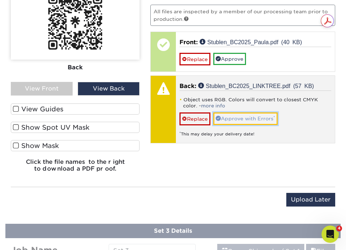
click at [250, 119] on link "Approve with Errors *" at bounding box center [245, 119] width 64 height 12
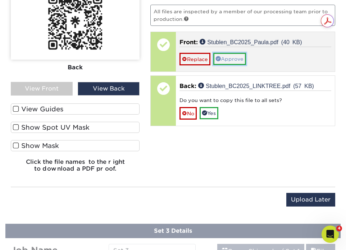
click at [236, 60] on link "Approve" at bounding box center [229, 59] width 33 height 12
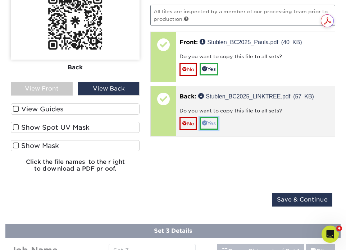
click at [216, 124] on link "Yes" at bounding box center [209, 123] width 19 height 12
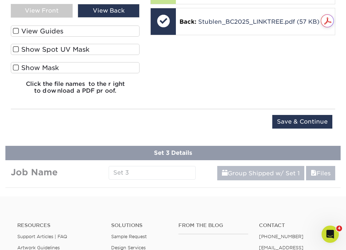
scroll to position [641, 0]
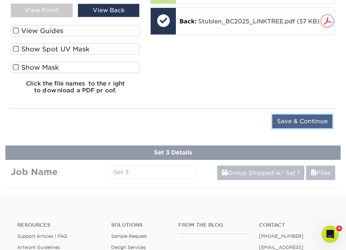
click at [301, 124] on input "Save & Continue" at bounding box center [302, 122] width 60 height 14
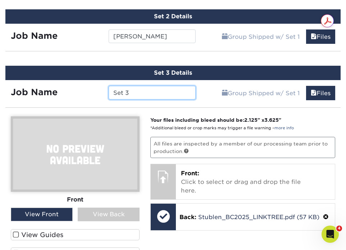
scroll to position [489, 0]
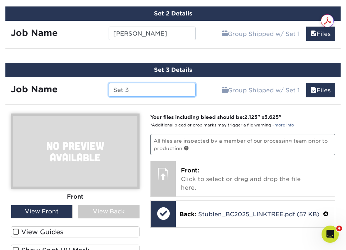
click at [155, 90] on input "Set 3" at bounding box center [152, 90] width 87 height 14
type input "b"
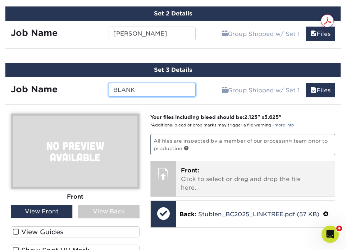
type input "BLANK"
click at [199, 186] on p "Front: Click to select or drag and drop the file here." at bounding box center [255, 180] width 149 height 26
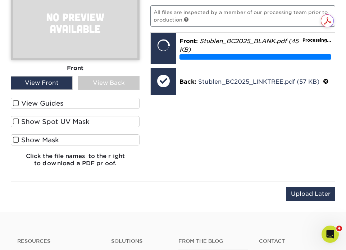
scroll to position [497, 0]
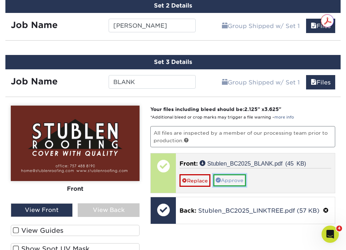
click at [231, 182] on link "Approve" at bounding box center [229, 180] width 33 height 12
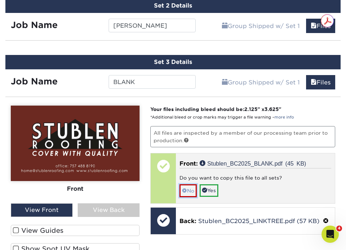
click at [191, 185] on link "No" at bounding box center [187, 191] width 17 height 13
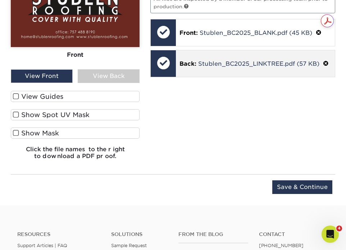
scroll to position [660, 0]
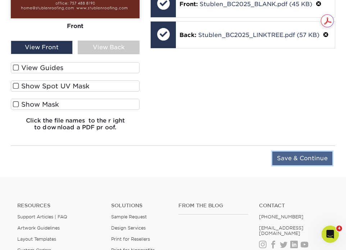
click at [295, 156] on input "Save & Continue" at bounding box center [302, 159] width 60 height 14
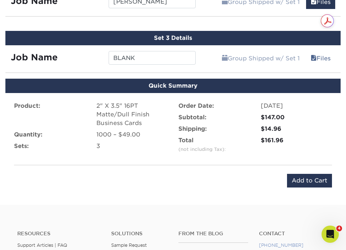
scroll to position [542, 0]
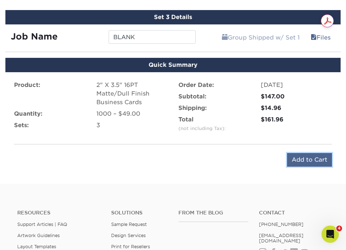
click at [312, 163] on input "Add to Cart" at bounding box center [309, 160] width 45 height 14
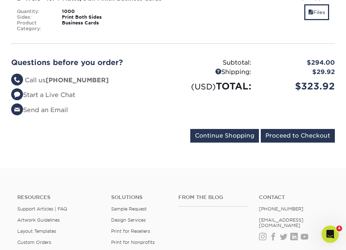
scroll to position [511, 0]
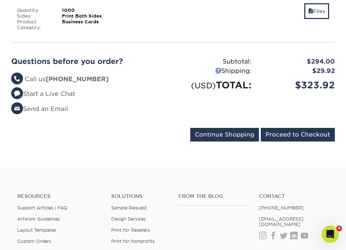
click at [217, 73] on link at bounding box center [218, 70] width 6 height 6
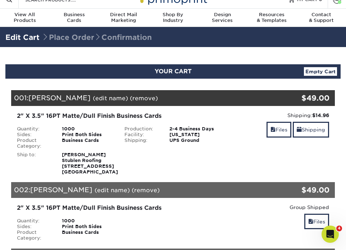
scroll to position [11, 0]
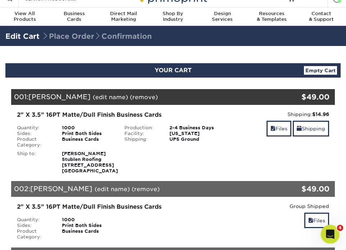
click at [331, 234] on icon "Open Intercom Messenger" at bounding box center [329, 234] width 12 height 12
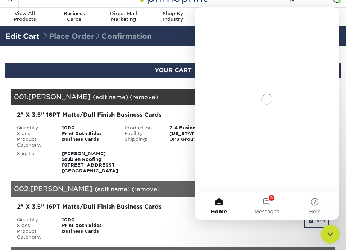
scroll to position [0, 0]
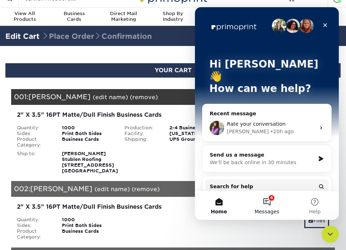
click at [268, 205] on button "4 Messages" at bounding box center [267, 205] width 48 height 29
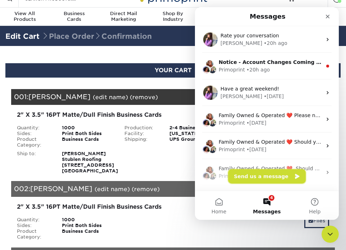
click at [257, 174] on button "Send us a message" at bounding box center [267, 176] width 78 height 14
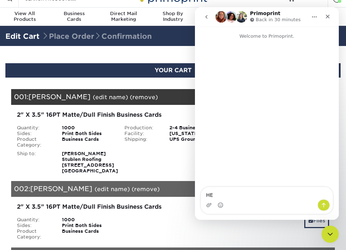
type textarea "H"
click at [208, 195] on textarea "Good Morning! I have 5 sets of cards in my cart, all with the same qu" at bounding box center [267, 189] width 132 height 19
drag, startPoint x: 321, startPoint y: 186, endPoint x: 331, endPoint y: 196, distance: 14.0
click at [331, 196] on textarea "Good Morning! I have 5 sets of cards in my cart, all with the same qu" at bounding box center [267, 189] width 132 height 19
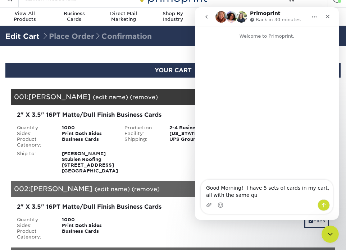
drag, startPoint x: 319, startPoint y: 189, endPoint x: 337, endPoint y: 200, distance: 21.3
click at [337, 200] on div "Good Morning! I have 5 sets of cards in my cart, all with the same qu Good Morn…" at bounding box center [267, 197] width 144 height 35
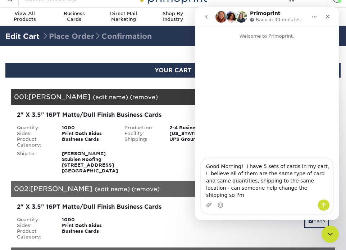
drag, startPoint x: 241, startPoint y: 197, endPoint x: 306, endPoint y: 201, distance: 65.2
click at [306, 201] on div "Good Morning! I have 5 sets of cards in my cart, I believe all of them are the …" at bounding box center [267, 186] width 132 height 55
type textarea "Good Morning! I have 5 sets of cards in my cart, I believe all of them are the …"
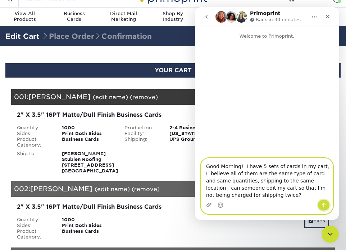
click at [328, 204] on button "Send a message…" at bounding box center [324, 206] width 12 height 12
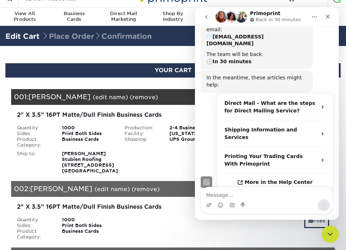
scroll to position [94, 0]
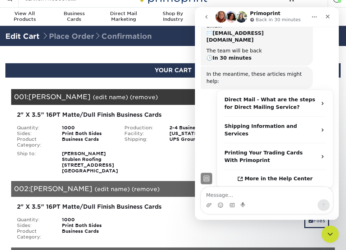
click at [123, 227] on div "2" X 3.5" 16PT Matte/Dull Finish Business Cards Quantity: 1000 Sides: Print Bot…" at bounding box center [119, 222] width 215 height 38
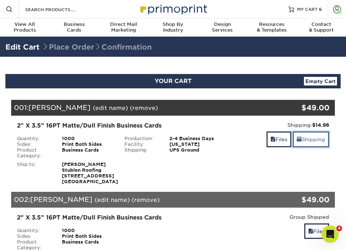
click at [307, 141] on link "Shipping" at bounding box center [311, 139] width 36 height 15
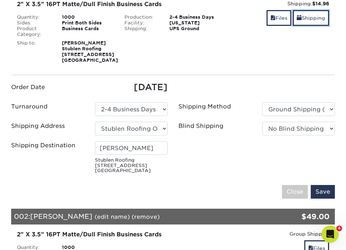
scroll to position [122, 0]
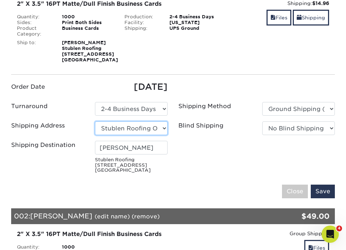
click at [159, 135] on select "Select One Art Sandler CNC Creative [PERSON_NAME] & Co. [PERSON_NAME] & Company…" at bounding box center [131, 129] width 73 height 14
click at [95, 133] on select "Select One Art Sandler CNC Creative [PERSON_NAME] & Co. [PERSON_NAME] & Company…" at bounding box center [131, 129] width 73 height 14
click at [325, 199] on input "Save" at bounding box center [323, 192] width 24 height 14
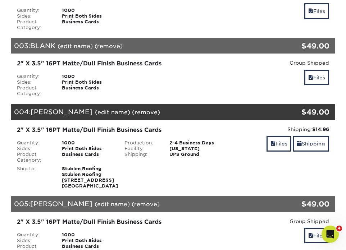
scroll to position [358, 0]
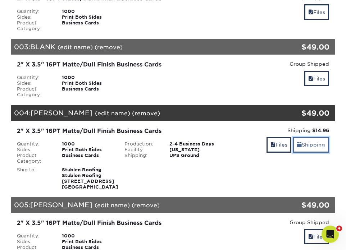
click at [318, 152] on link "Shipping" at bounding box center [311, 144] width 36 height 15
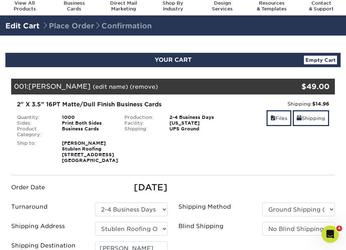
scroll to position [0, 0]
